Goal: Task Accomplishment & Management: Manage account settings

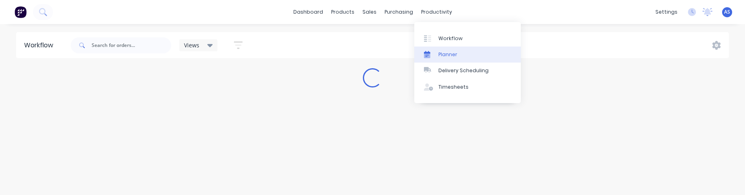
click at [444, 52] on div "Planner" at bounding box center [447, 54] width 19 height 7
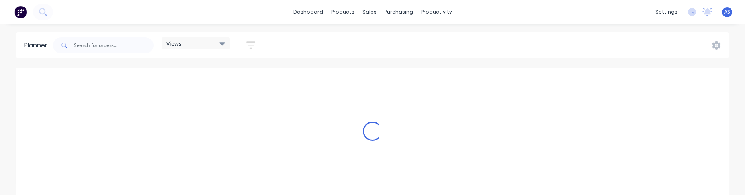
scroll to position [0, 386]
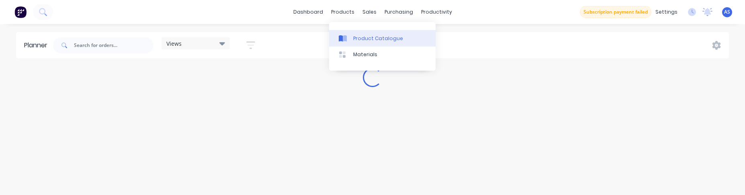
click at [354, 31] on link "Product Catalogue" at bounding box center [382, 38] width 106 height 16
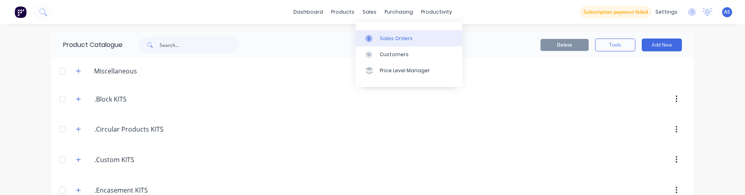
click at [384, 36] on div "Sales Orders" at bounding box center [396, 38] width 33 height 7
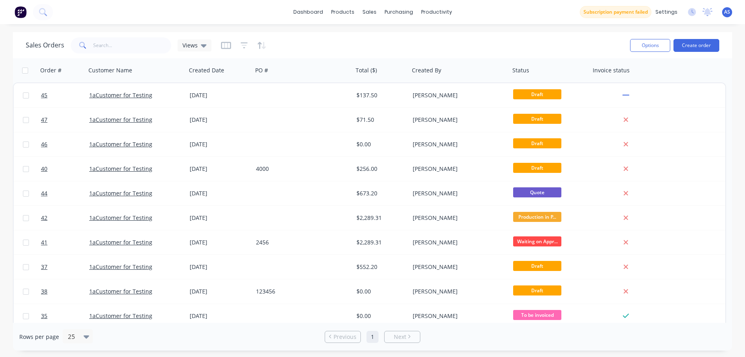
click at [16, 11] on img at bounding box center [20, 12] width 12 height 12
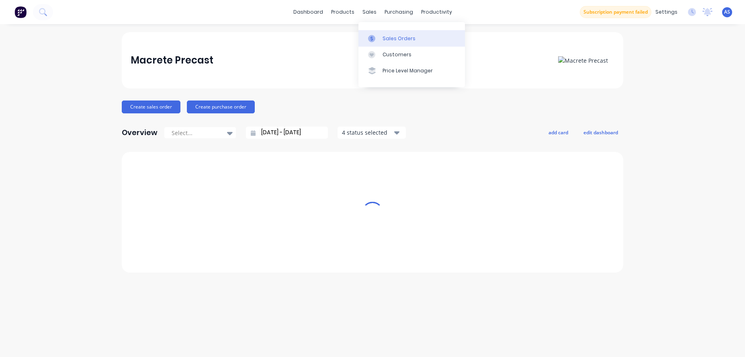
click at [377, 37] on div at bounding box center [374, 38] width 12 height 7
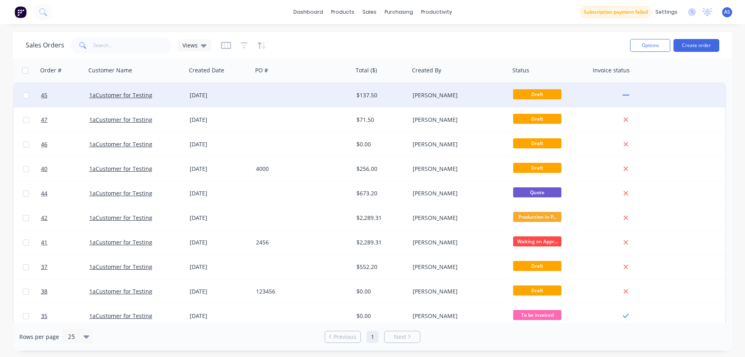
click at [406, 102] on div "$137.50" at bounding box center [381, 95] width 56 height 24
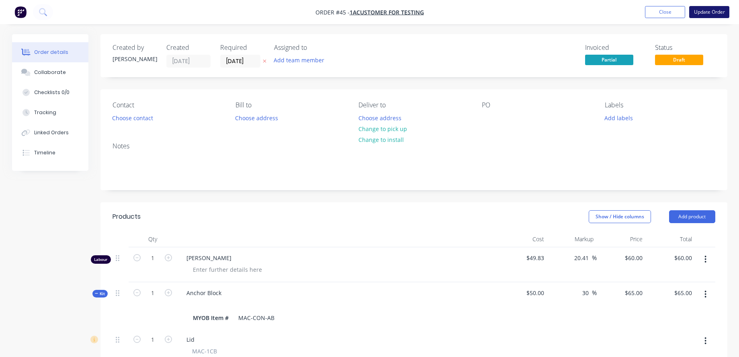
click at [706, 14] on button "Update Order" at bounding box center [709, 12] width 40 height 12
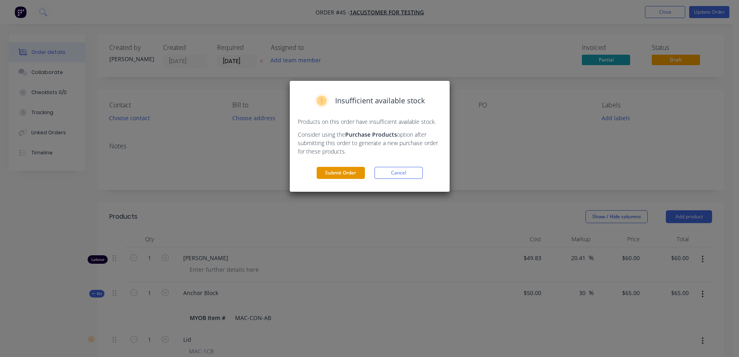
click at [335, 169] on button "Submit Order" at bounding box center [341, 173] width 48 height 12
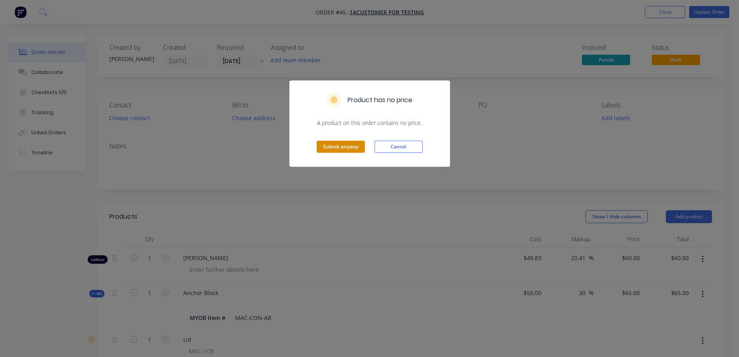
click at [323, 147] on button "Submit anyway" at bounding box center [341, 147] width 48 height 12
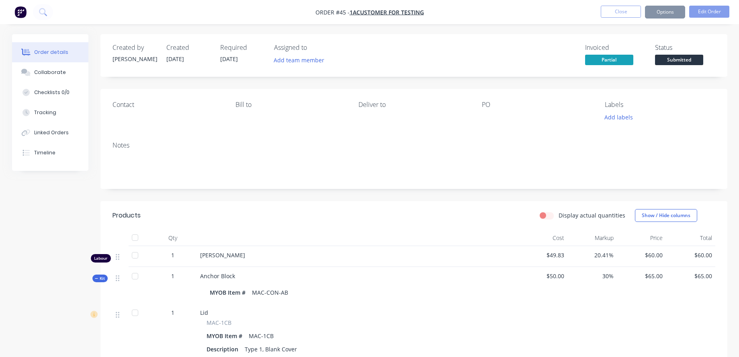
click at [25, 18] on img "button" at bounding box center [20, 12] width 12 height 12
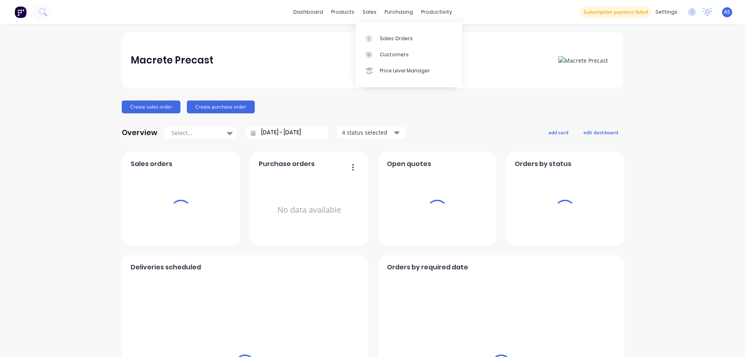
click at [380, 29] on div "Sales Orders Customers Price Level Manager" at bounding box center [409, 54] width 106 height 65
click at [381, 33] on link "Sales Orders" at bounding box center [409, 38] width 106 height 16
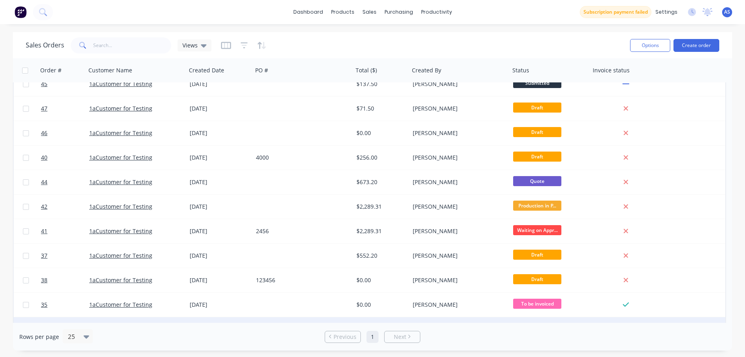
scroll to position [29, 0]
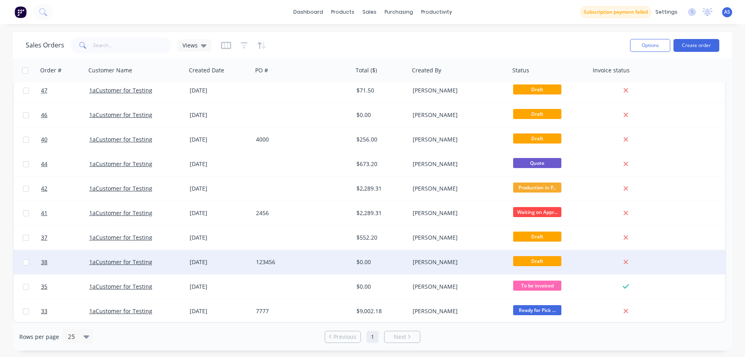
click at [435, 195] on div "[PERSON_NAME]" at bounding box center [459, 262] width 100 height 24
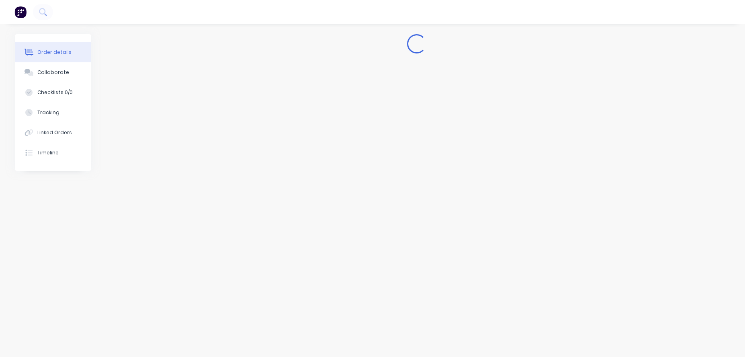
click at [18, 15] on img "button" at bounding box center [20, 12] width 12 height 12
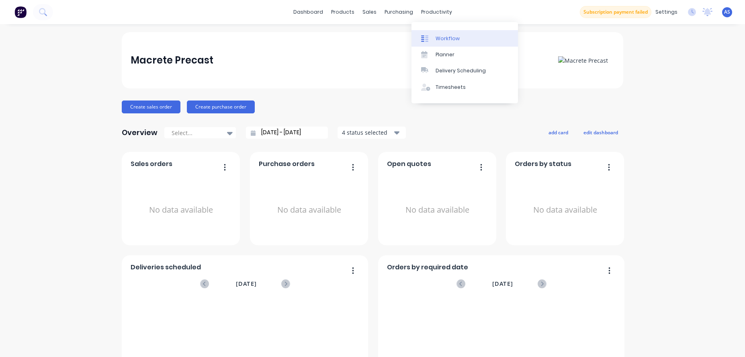
click at [455, 40] on div "Workflow" at bounding box center [447, 38] width 24 height 7
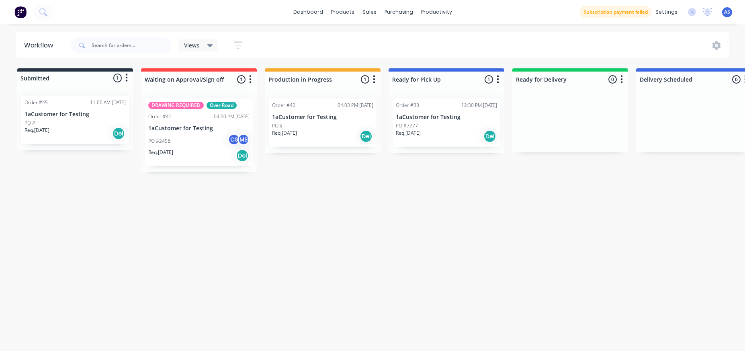
click at [198, 43] on span "Views" at bounding box center [191, 45] width 15 height 8
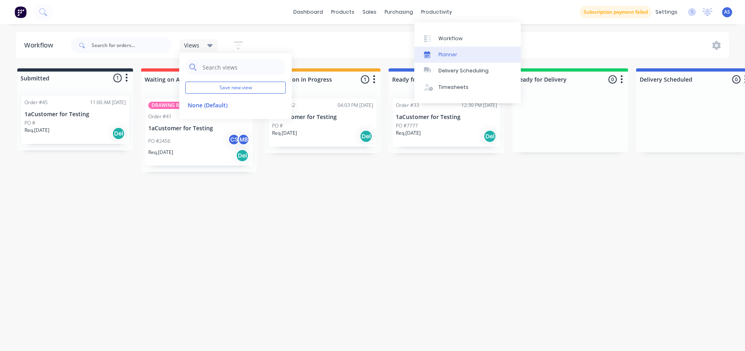
click at [452, 49] on link "Planner" at bounding box center [467, 55] width 106 height 16
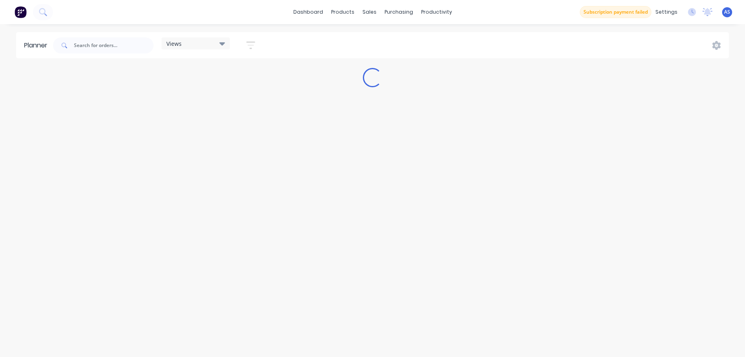
click at [200, 47] on div "Views" at bounding box center [195, 43] width 59 height 7
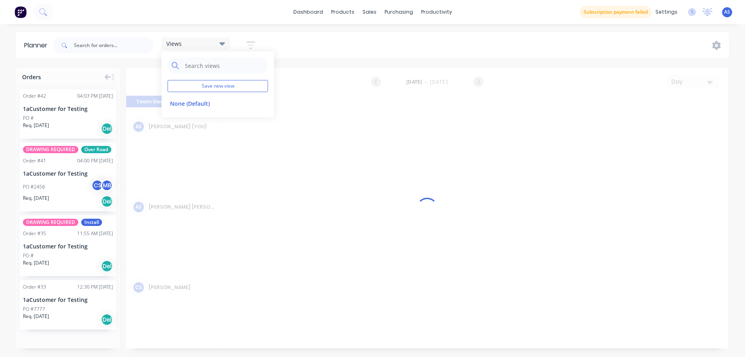
scroll to position [0, 1157]
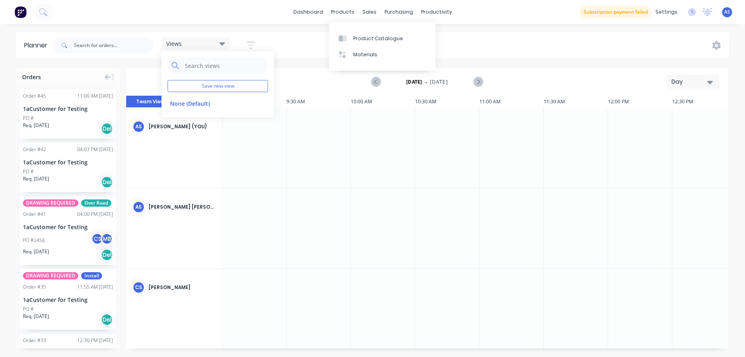
drag, startPoint x: 284, startPoint y: 39, endPoint x: 246, endPoint y: 45, distance: 39.0
click at [283, 39] on div "Views Save new view None (Default) edit Show/Hide users Show/Hide orders Filter…" at bounding box center [389, 45] width 677 height 24
click at [251, 45] on icon "button" at bounding box center [250, 45] width 6 height 1
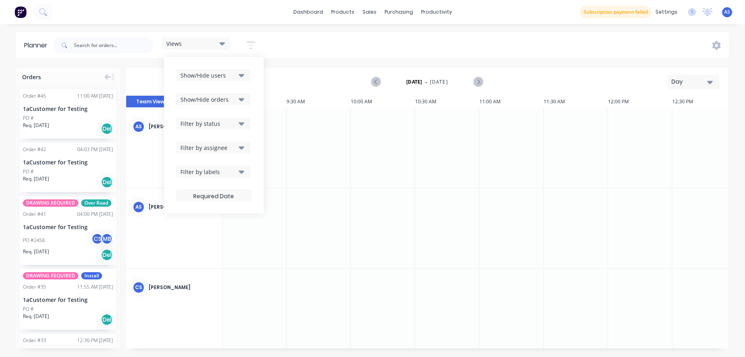
click at [239, 74] on button "Show/Hide users" at bounding box center [213, 75] width 75 height 12
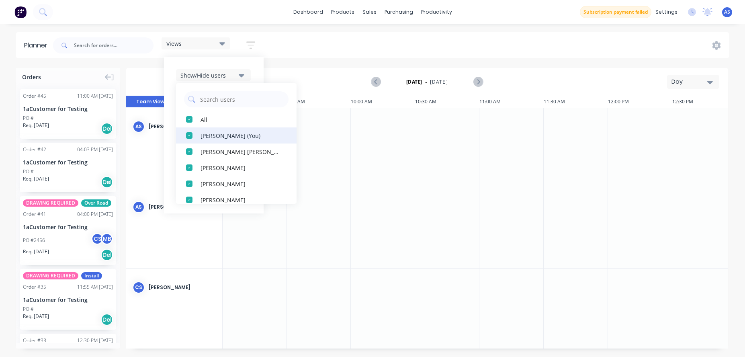
click at [189, 135] on div "button" at bounding box center [189, 135] width 16 height 16
click at [321, 49] on div "Views Save new view None (Default) edit Show/Hide users All [PERSON_NAME] [PERS…" at bounding box center [389, 45] width 677 height 24
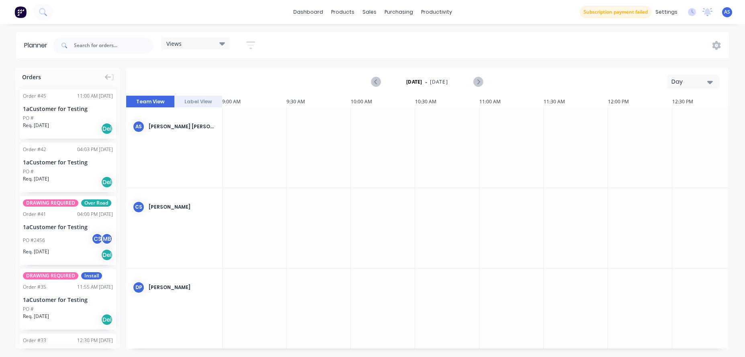
click at [219, 49] on div "Views" at bounding box center [196, 43] width 68 height 12
click at [245, 43] on button "button" at bounding box center [251, 45] width 26 height 16
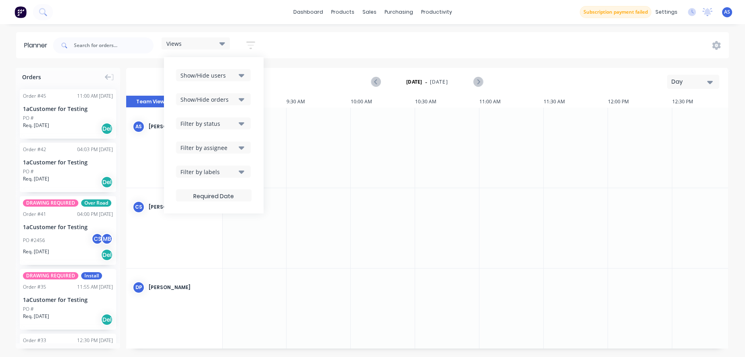
click at [235, 98] on div "Show/Hide orders" at bounding box center [208, 99] width 56 height 8
click at [189, 133] on div "button" at bounding box center [189, 135] width 16 height 16
click at [191, 152] on div "button" at bounding box center [189, 151] width 16 height 16
click at [191, 136] on div "button" at bounding box center [189, 135] width 16 height 16
click at [251, 93] on button "Show/Hide orders" at bounding box center [213, 99] width 75 height 12
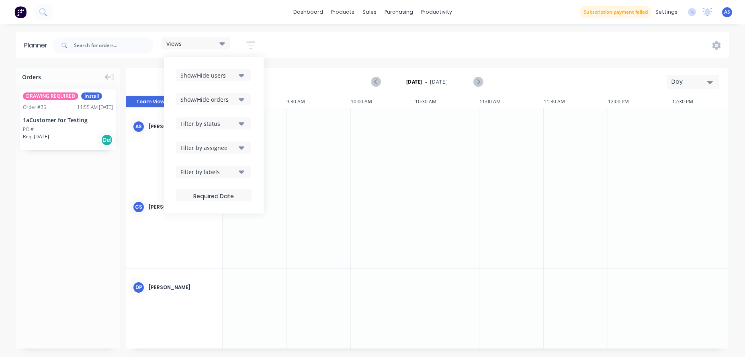
click at [229, 129] on button "Filter by status" at bounding box center [213, 123] width 75 height 12
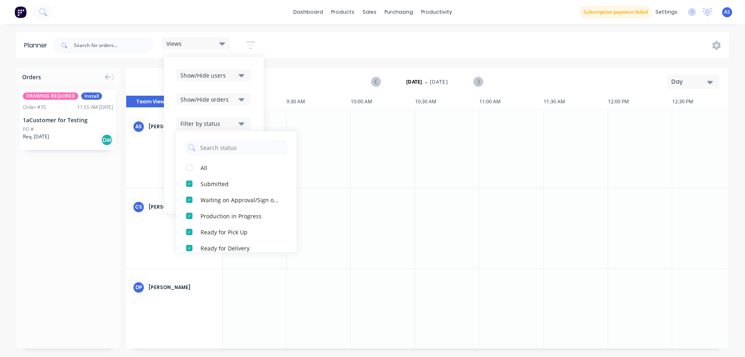
click at [253, 99] on div "Show/Hide users Show/Hide orders Filter by status All Submitted Waiting on Appr…" at bounding box center [214, 135] width 100 height 156
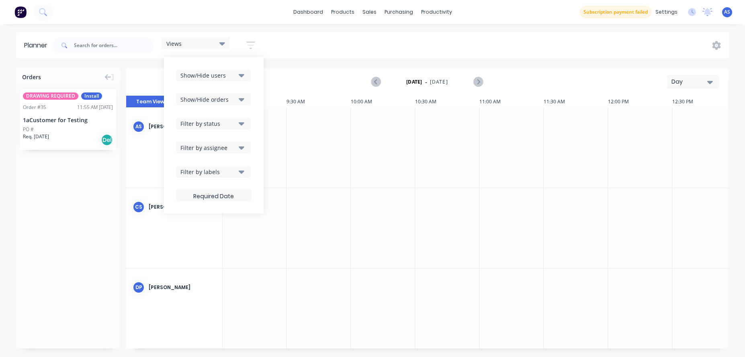
click at [226, 175] on div "Filter by labels" at bounding box center [208, 172] width 56 height 8
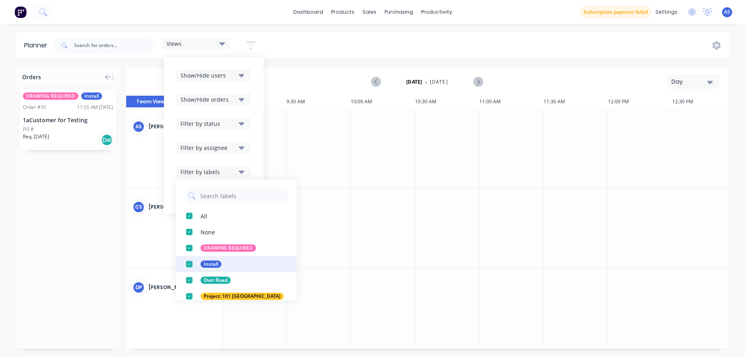
click at [204, 195] on div "Install" at bounding box center [210, 263] width 21 height 7
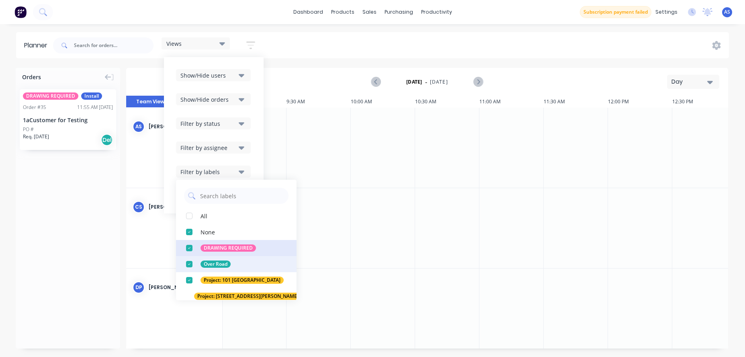
click at [215, 195] on div "DRAWING REQUIRED" at bounding box center [227, 247] width 55 height 7
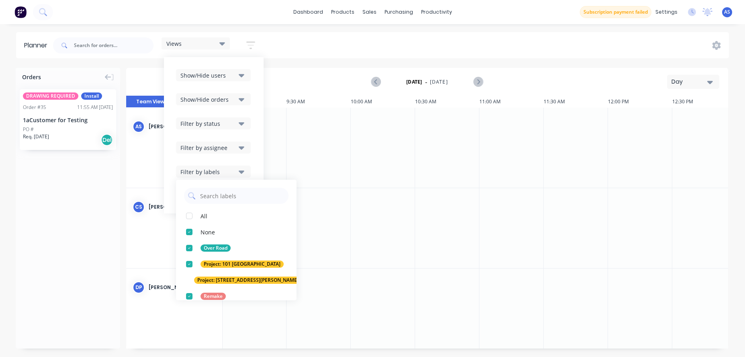
click at [253, 78] on div "Show/Hide users Show/Hide orders Filter by status Filter by assignee Filter by …" at bounding box center [214, 135] width 100 height 156
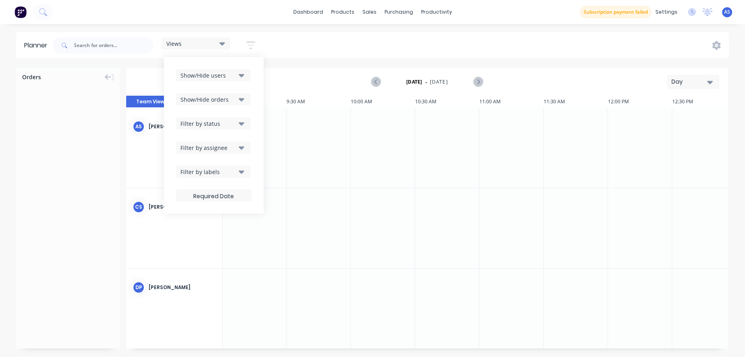
click at [227, 122] on div "Filter by status" at bounding box center [208, 123] width 56 height 8
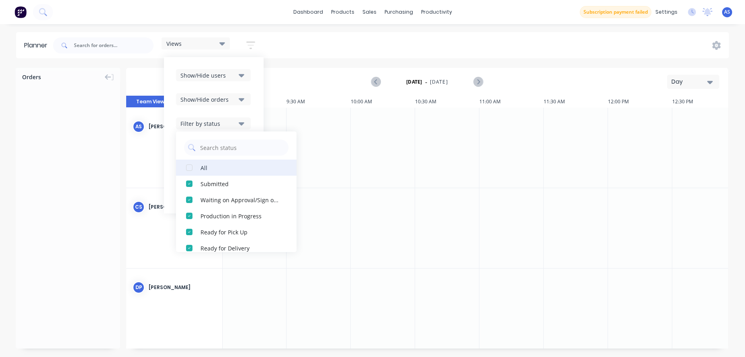
click at [221, 167] on div "All" at bounding box center [240, 167] width 80 height 8
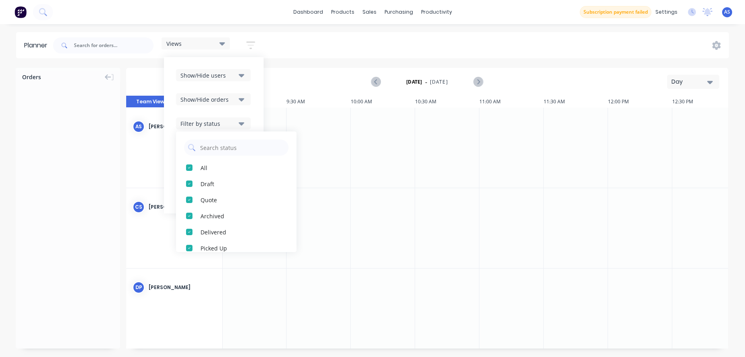
click at [259, 88] on div "Show/Hide users Show/Hide orders Filter by status All Draft Quote Archived Deli…" at bounding box center [214, 135] width 100 height 156
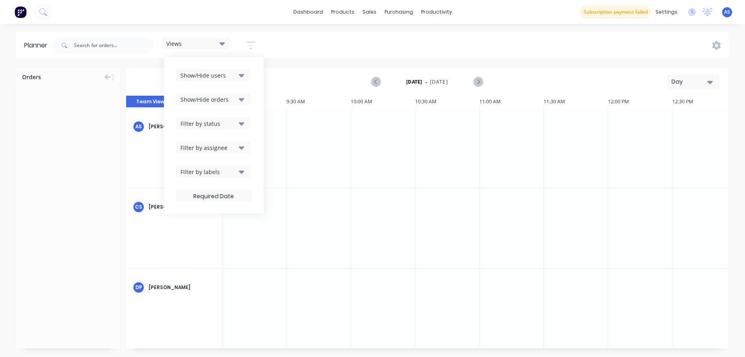
click at [244, 63] on div "Show/Hide users Show/Hide orders Filter by status Filter by assignee Filter by …" at bounding box center [214, 135] width 100 height 156
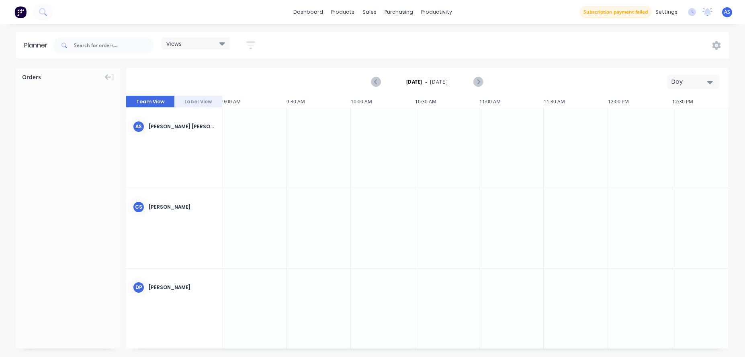
click at [185, 38] on div "Views" at bounding box center [196, 43] width 68 height 12
drag, startPoint x: 327, startPoint y: 36, endPoint x: 340, endPoint y: 37, distance: 12.9
click at [327, 35] on div "Views Save new view None (Default) edit Show/Hide users Show/Hide orders Filter…" at bounding box center [389, 45] width 677 height 24
click at [434, 33] on link "Workflow" at bounding box center [467, 38] width 106 height 16
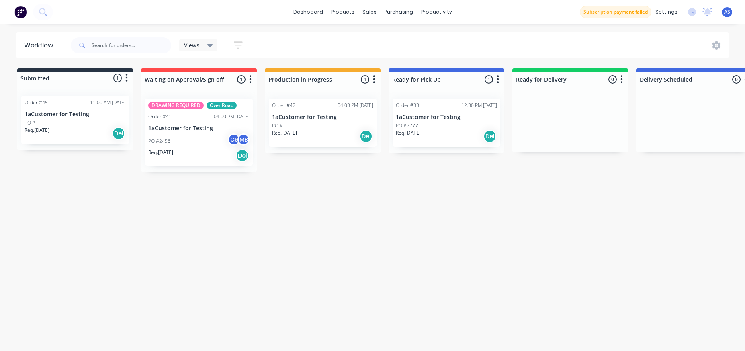
click at [206, 49] on div "Views" at bounding box center [198, 45] width 39 height 12
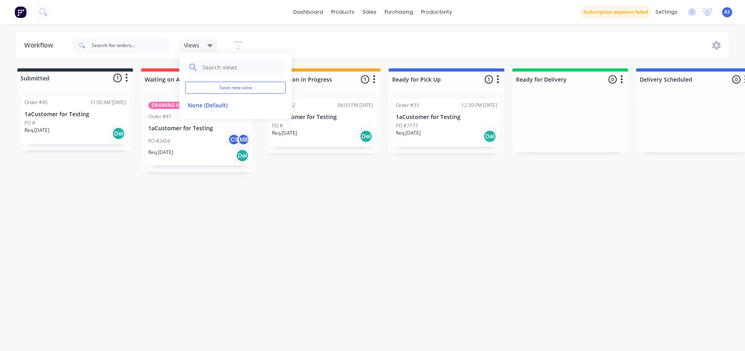
click at [234, 43] on icon "button" at bounding box center [238, 45] width 9 height 10
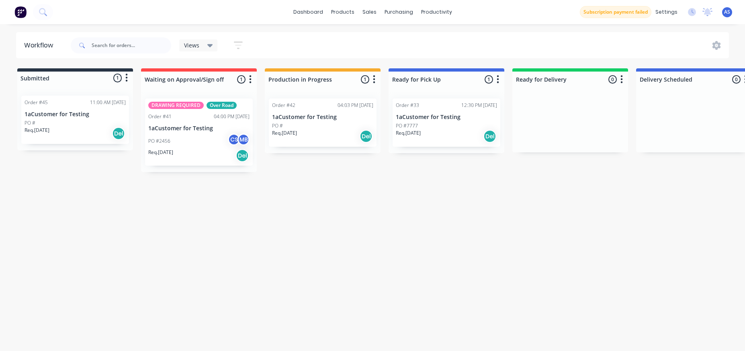
click at [214, 43] on div "Views" at bounding box center [198, 45] width 39 height 12
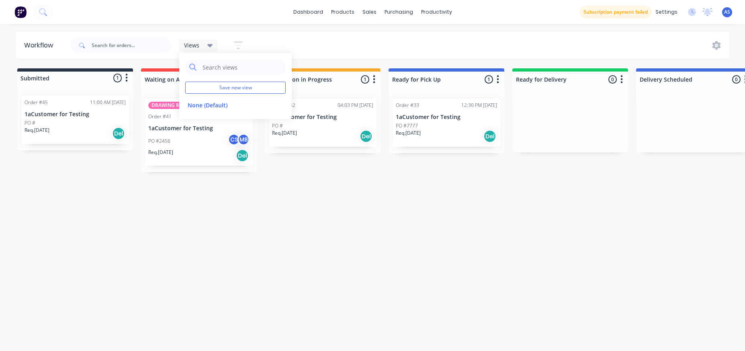
click at [243, 41] on button "button" at bounding box center [238, 45] width 26 height 16
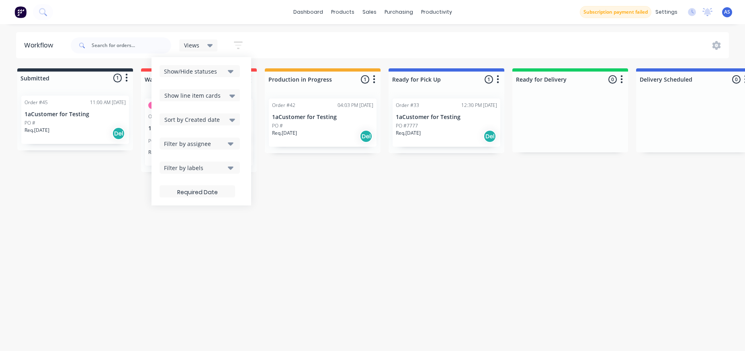
click at [211, 65] on button "Show/Hide statuses" at bounding box center [199, 71] width 80 height 12
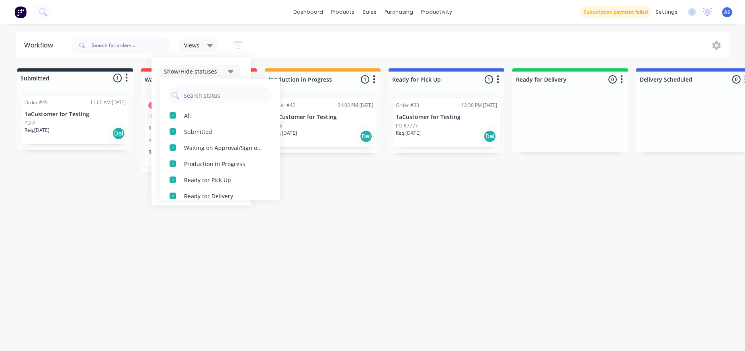
click at [231, 65] on button "Show/Hide statuses" at bounding box center [199, 71] width 80 height 12
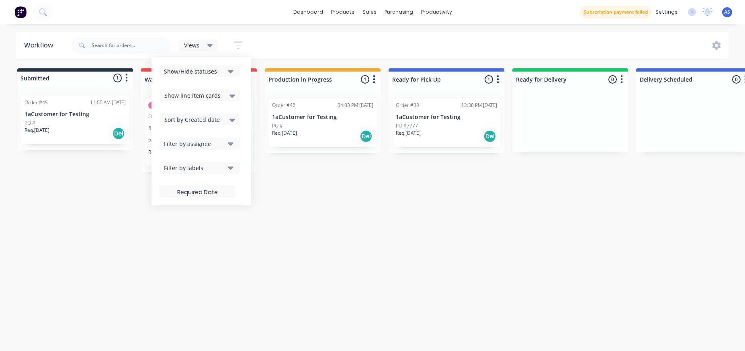
click at [228, 95] on div "Show line item cards" at bounding box center [199, 95] width 71 height 10
click at [214, 123] on div "Hide line item cards" at bounding box center [199, 127] width 80 height 14
click at [207, 69] on div "Show/Hide statuses" at bounding box center [194, 71] width 61 height 8
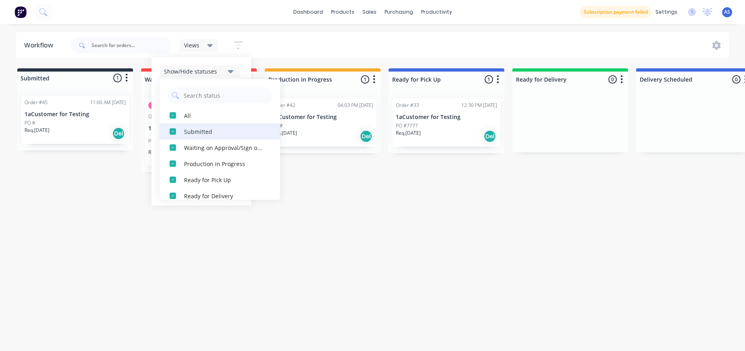
click at [171, 130] on div "button" at bounding box center [173, 131] width 16 height 16
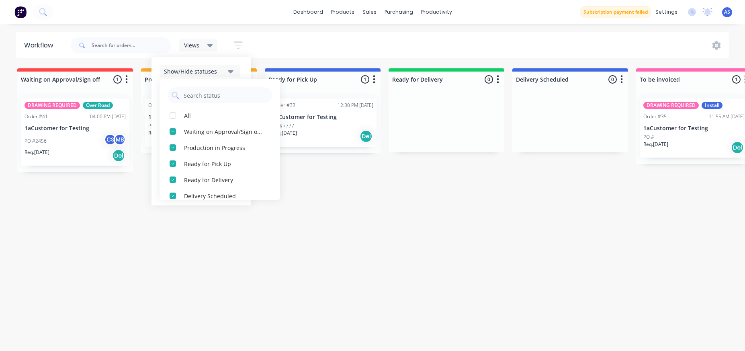
click at [224, 63] on div "Show/Hide statuses All Waiting on Approval/Sign off/Material Production in Prog…" at bounding box center [201, 131] width 100 height 148
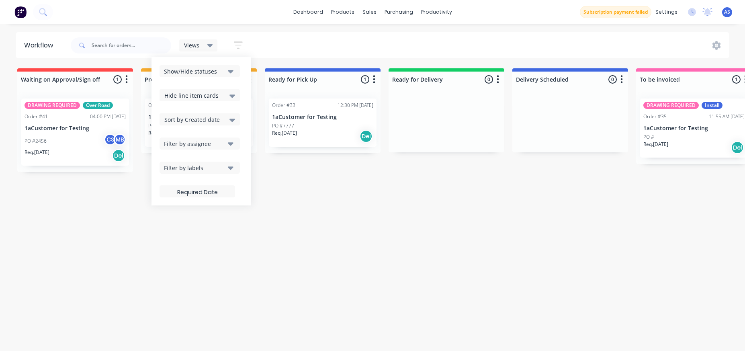
click at [204, 44] on div "Views" at bounding box center [198, 45] width 29 height 7
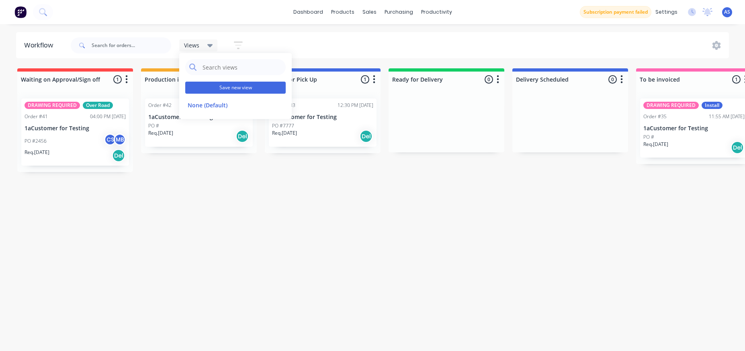
click at [227, 86] on button "Save new view" at bounding box center [235, 88] width 100 height 12
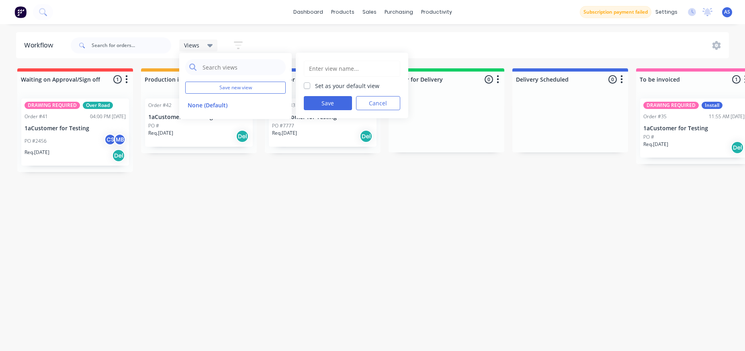
click at [352, 69] on input "text" at bounding box center [352, 68] width 88 height 15
type input "123"
click at [332, 100] on button "Save" at bounding box center [328, 103] width 48 height 14
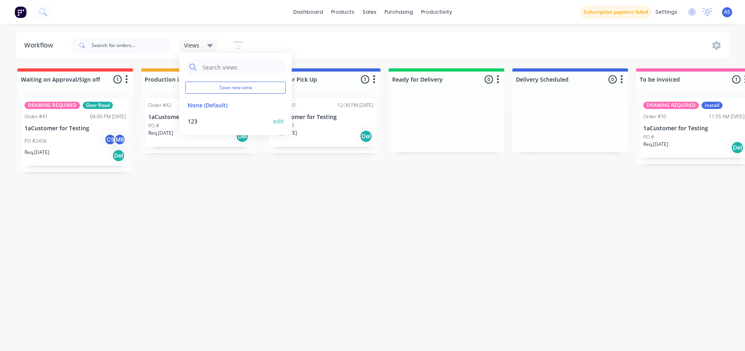
click at [210, 121] on button "123" at bounding box center [228, 121] width 86 height 9
click at [225, 106] on button "None (Default)" at bounding box center [228, 104] width 86 height 9
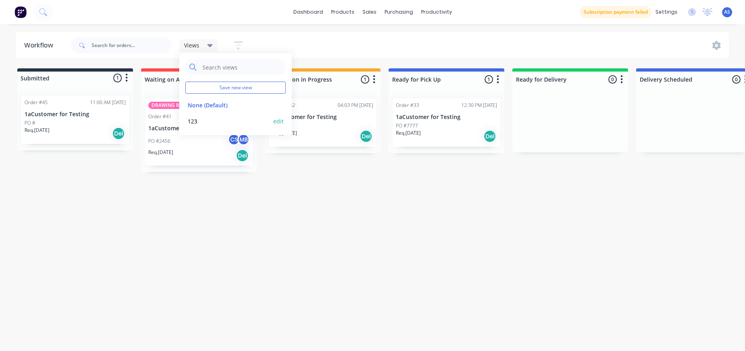
click at [191, 120] on button "123" at bounding box center [228, 121] width 86 height 9
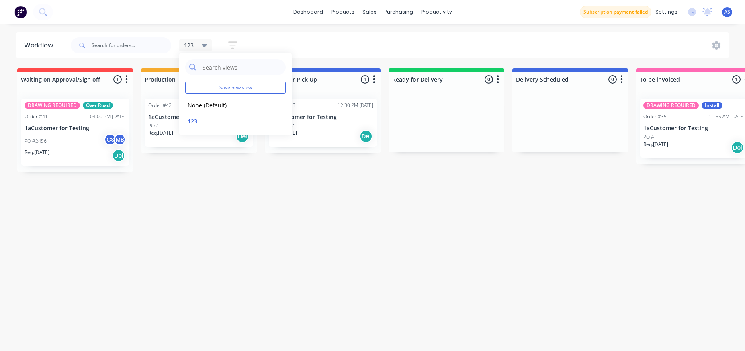
click at [235, 195] on div "Workflow 123 Save new view None (Default) edit 123 edit Show/Hide statuses Hide…" at bounding box center [372, 183] width 745 height 303
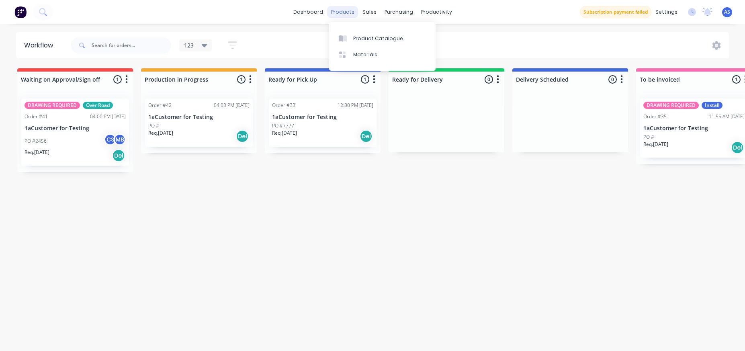
click at [348, 12] on div "products" at bounding box center [342, 12] width 31 height 12
click at [347, 37] on div at bounding box center [345, 38] width 12 height 7
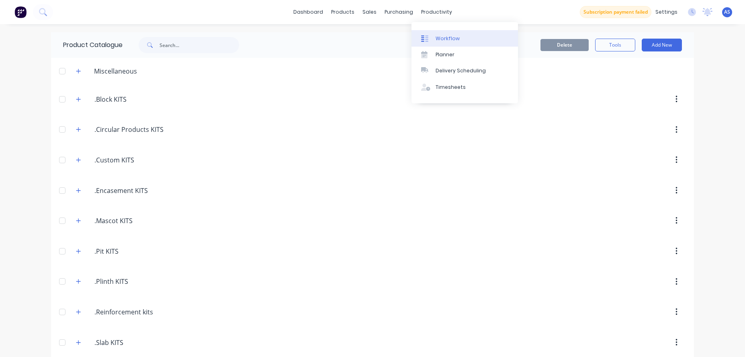
click at [431, 37] on div at bounding box center [427, 38] width 12 height 7
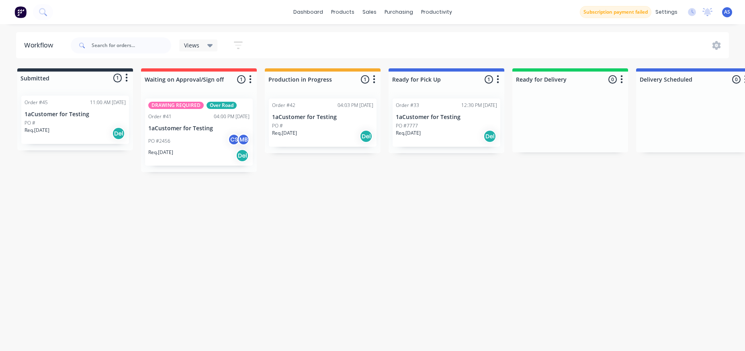
click at [200, 44] on div "Views" at bounding box center [198, 45] width 29 height 7
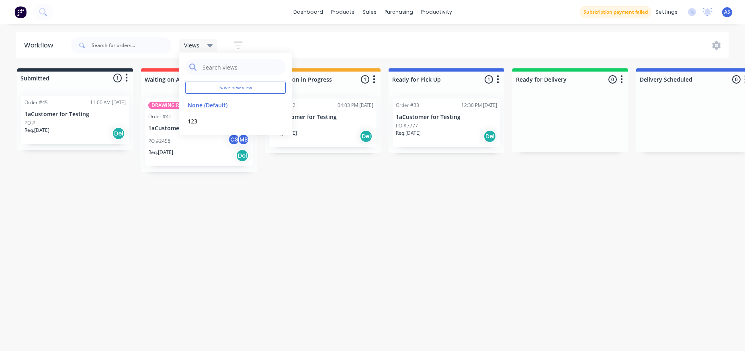
click at [287, 37] on div "Views Save new view None (Default) edit 123 edit Show/Hide statuses Show line i…" at bounding box center [399, 45] width 660 height 24
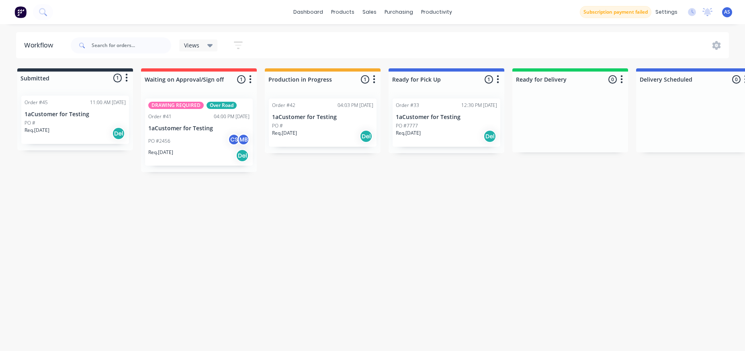
click at [194, 45] on span "Views" at bounding box center [191, 45] width 15 height 8
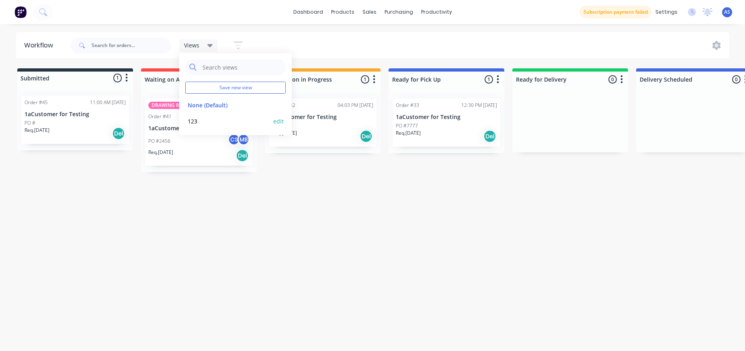
click at [191, 119] on button "123" at bounding box center [228, 121] width 86 height 9
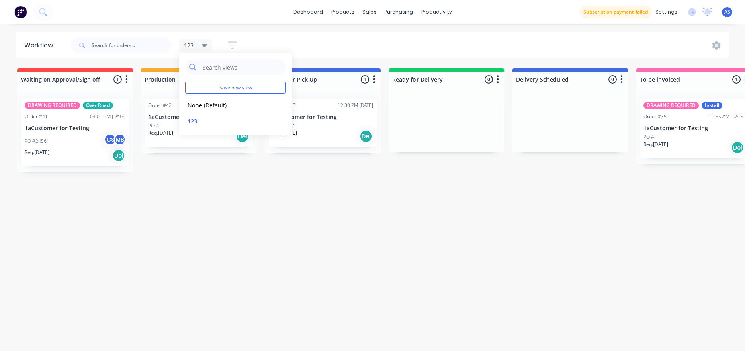
click at [235, 195] on div "Workflow 123 Save new view None (Default) edit 123 edit Show/Hide statuses Show…" at bounding box center [372, 183] width 745 height 303
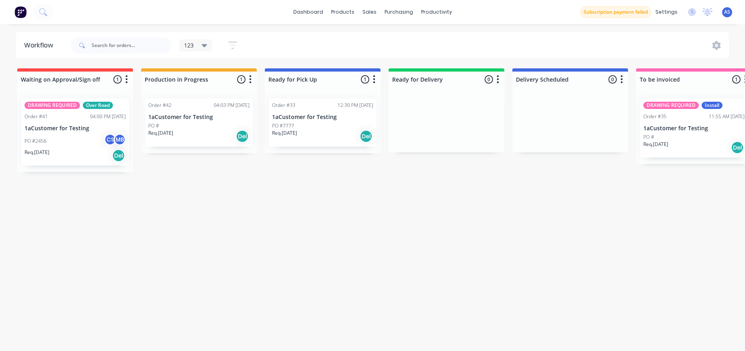
click at [202, 43] on icon at bounding box center [205, 45] width 6 height 9
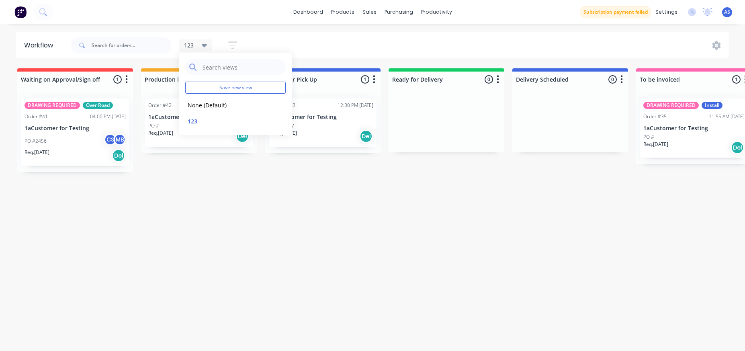
click at [262, 195] on div "Workflow 123 Save new view None (Default) edit 123 edit Show/Hide statuses Show…" at bounding box center [372, 183] width 745 height 303
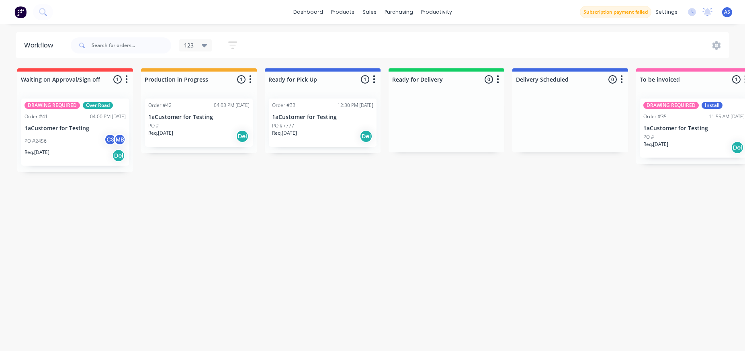
click at [18, 10] on img at bounding box center [20, 12] width 12 height 12
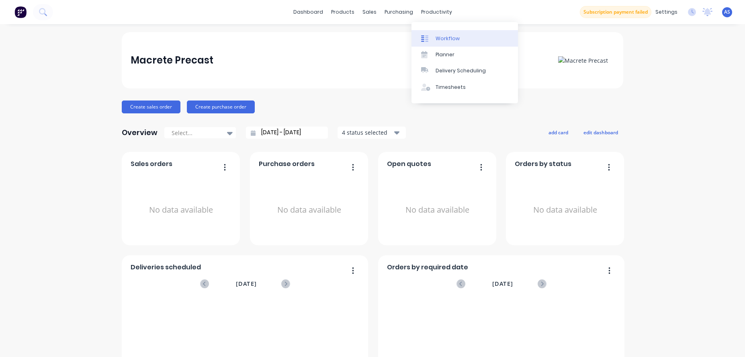
click at [450, 42] on div "Workflow" at bounding box center [447, 38] width 24 height 7
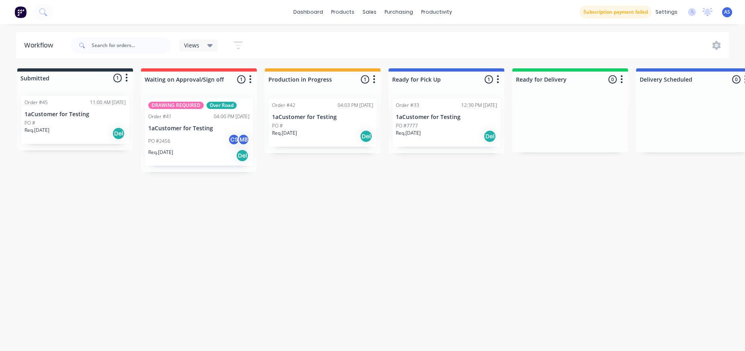
click at [198, 44] on span "Views" at bounding box center [191, 45] width 15 height 8
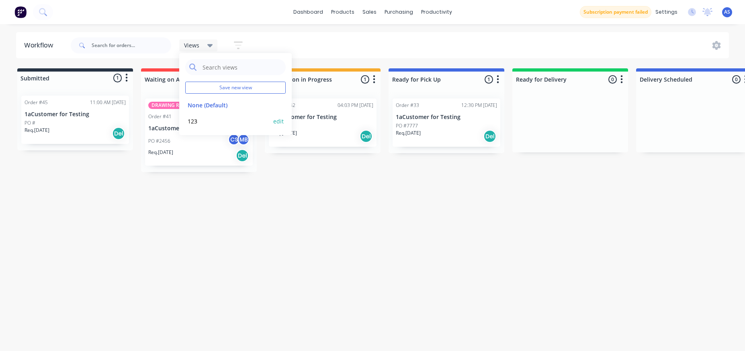
click at [220, 122] on button "123" at bounding box center [228, 121] width 86 height 9
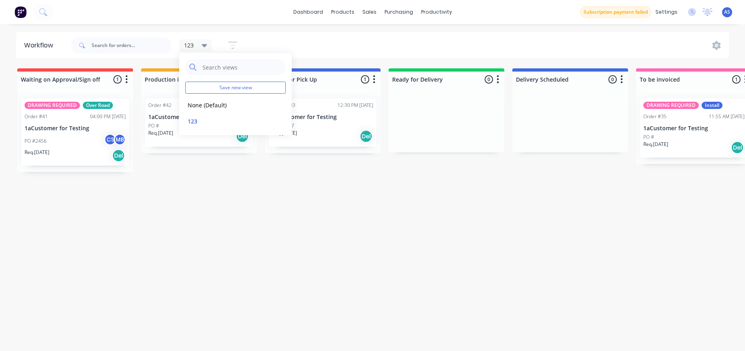
click at [300, 184] on div "Workflow 123 Save new view None (Default) edit 123 edit Show/Hide statuses Show…" at bounding box center [372, 183] width 745 height 303
